Goal: Communication & Community: Answer question/provide support

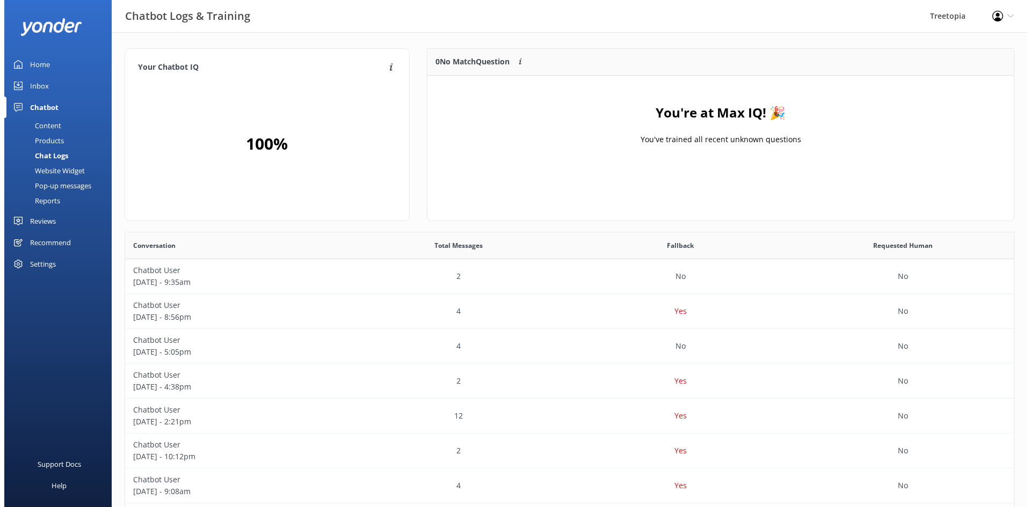
scroll to position [368, 881]
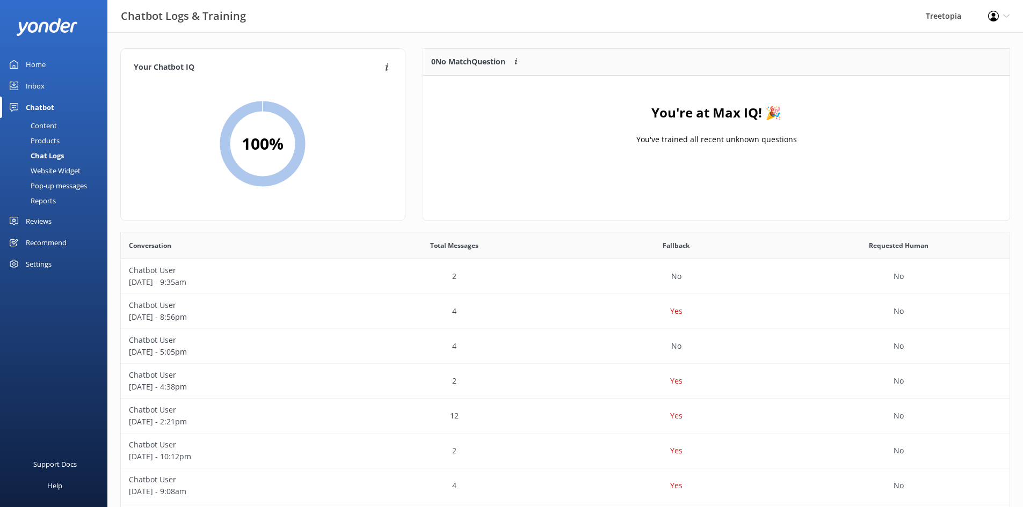
click at [46, 87] on link "Inbox" at bounding box center [53, 85] width 107 height 21
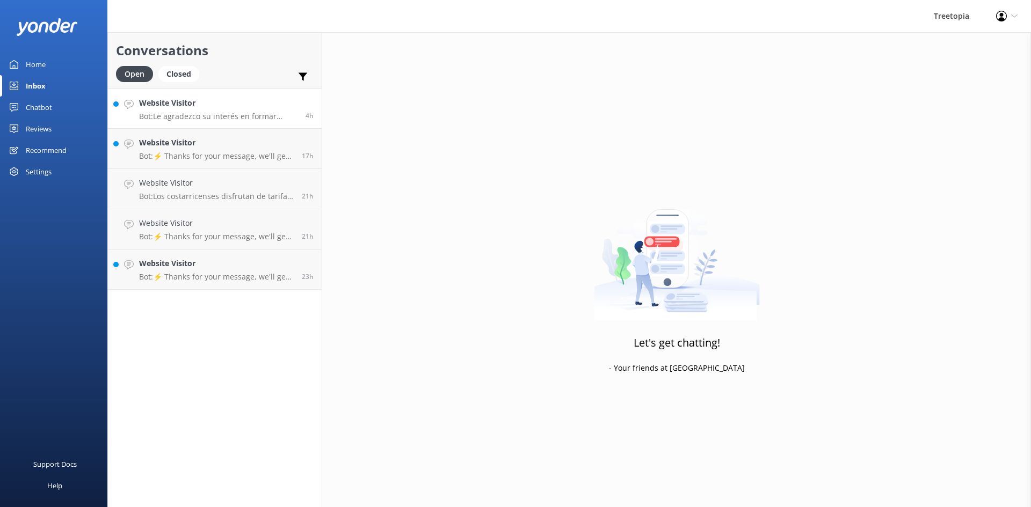
click at [172, 111] on div "Website Visitor Bot: Le agradezco su interés en formar parte de nuestro increíb…" at bounding box center [218, 108] width 158 height 23
